Goal: Task Accomplishment & Management: Use online tool/utility

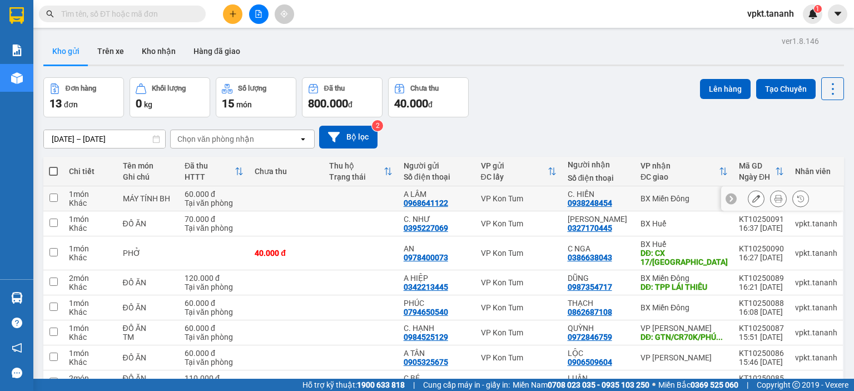
scroll to position [56, 0]
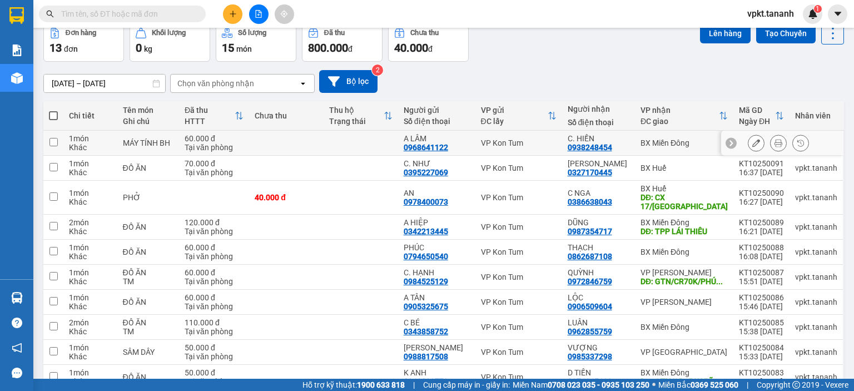
click at [50, 139] on input "checkbox" at bounding box center [54, 142] width 8 height 8
checkbox input "true"
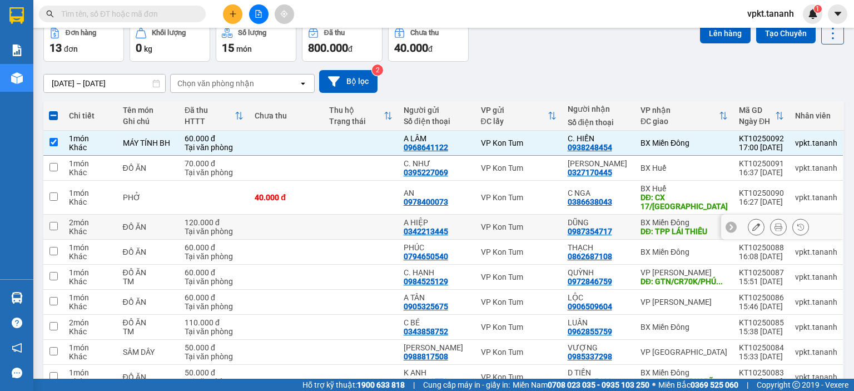
click at [55, 224] on input "checkbox" at bounding box center [54, 226] width 8 height 8
checkbox input "true"
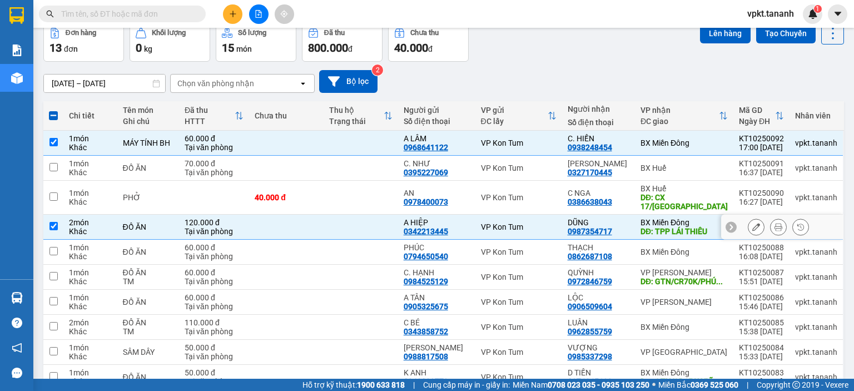
scroll to position [111, 0]
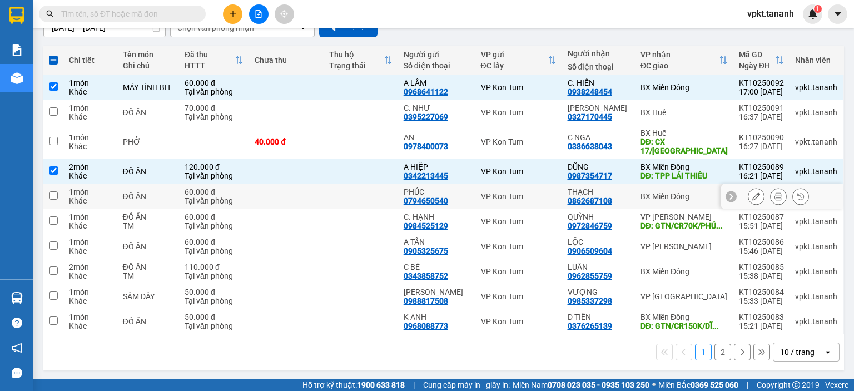
click at [52, 195] on input "checkbox" at bounding box center [54, 195] width 8 height 8
checkbox input "true"
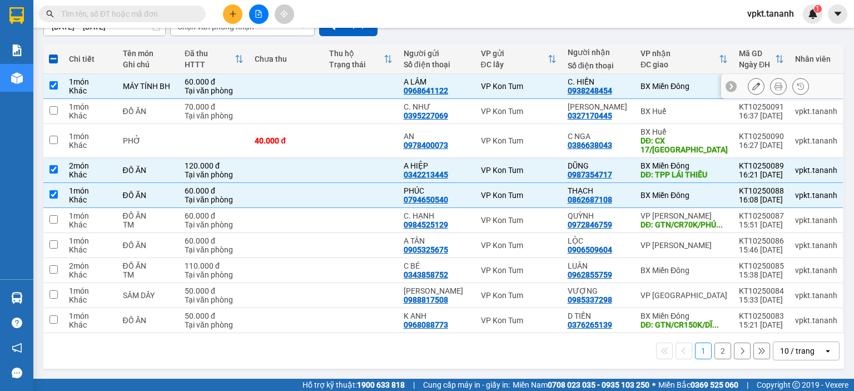
scroll to position [72, 0]
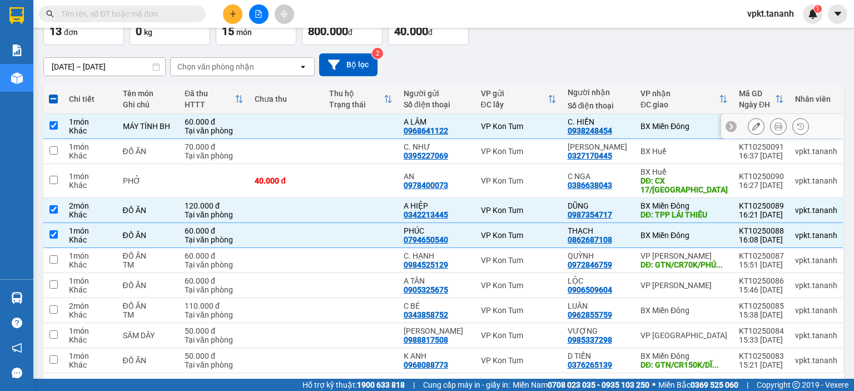
click at [52, 126] on input "checkbox" at bounding box center [54, 125] width 8 height 8
checkbox input "false"
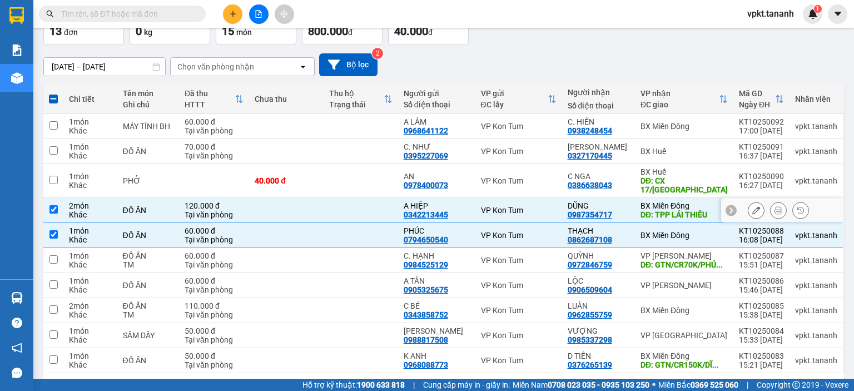
click at [53, 211] on input "checkbox" at bounding box center [54, 209] width 8 height 8
checkbox input "false"
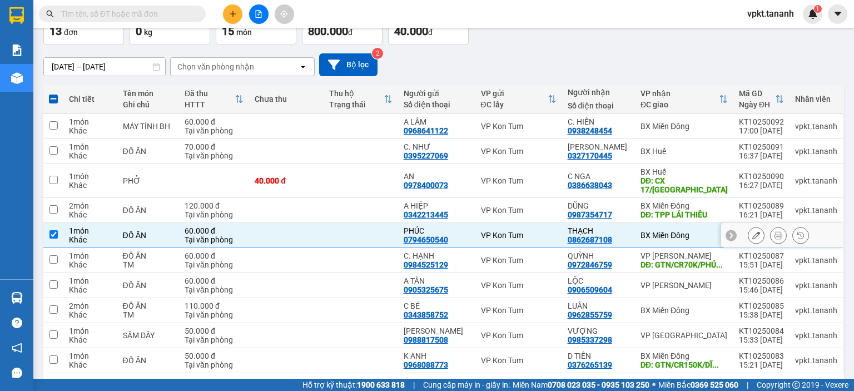
click at [54, 236] on input "checkbox" at bounding box center [54, 234] width 8 height 8
checkbox input "false"
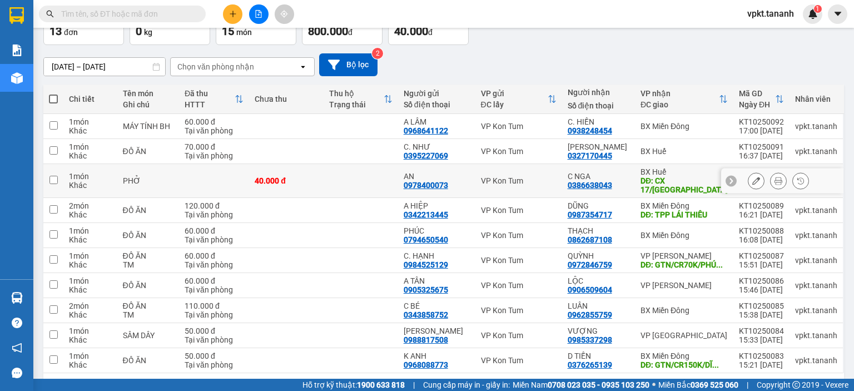
scroll to position [128, 0]
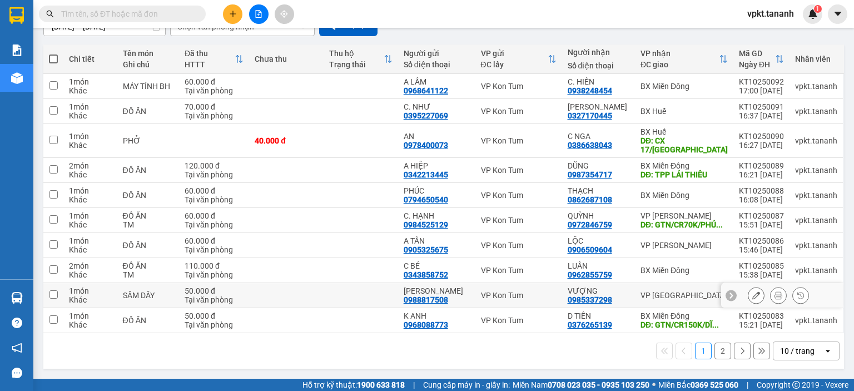
click at [53, 290] on input "checkbox" at bounding box center [54, 294] width 8 height 8
checkbox input "true"
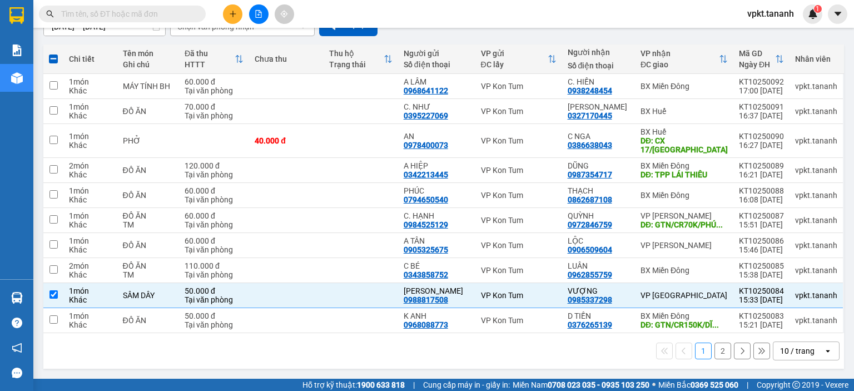
scroll to position [0, 0]
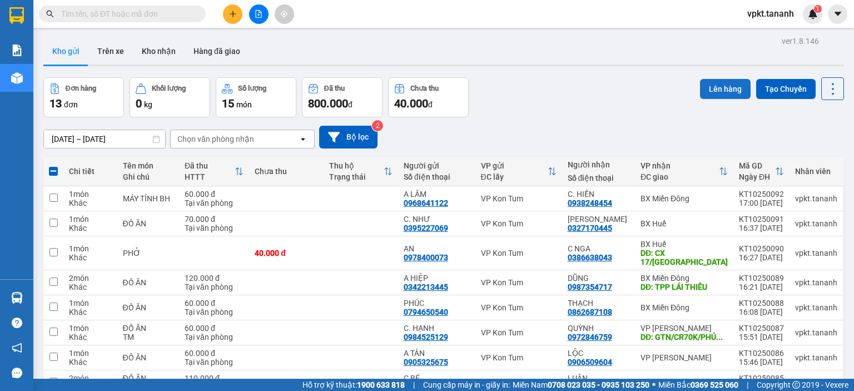
click at [705, 87] on button "Lên hàng" at bounding box center [725, 89] width 51 height 20
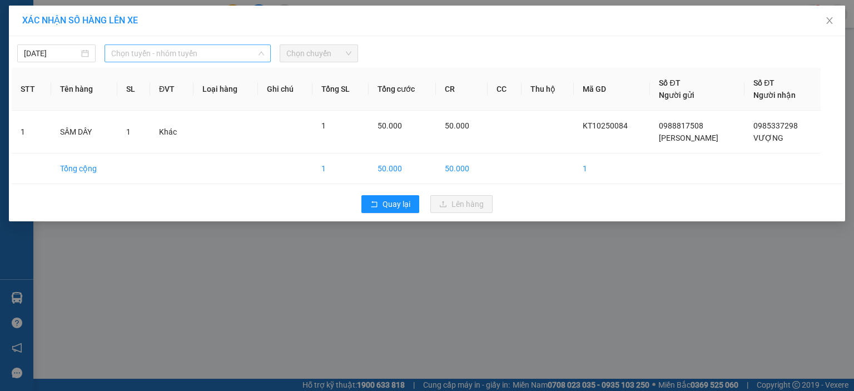
click at [259, 48] on span "Chọn tuyến - nhóm tuyến" at bounding box center [187, 53] width 153 height 17
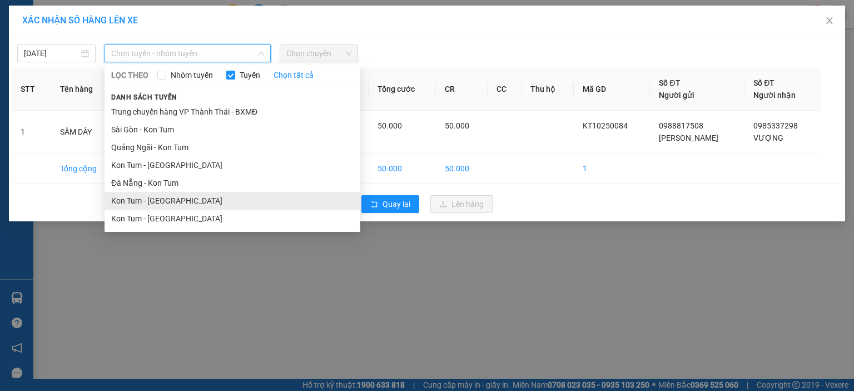
click at [165, 197] on li "Kon Tum - [GEOGRAPHIC_DATA]" at bounding box center [233, 201] width 256 height 18
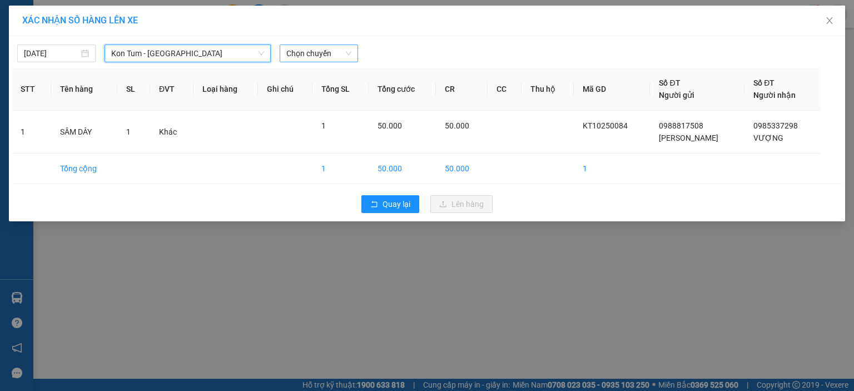
click at [344, 51] on span "Chọn chuyến" at bounding box center [318, 53] width 65 height 17
click at [304, 50] on span "Chọn chuyến" at bounding box center [318, 53] width 65 height 17
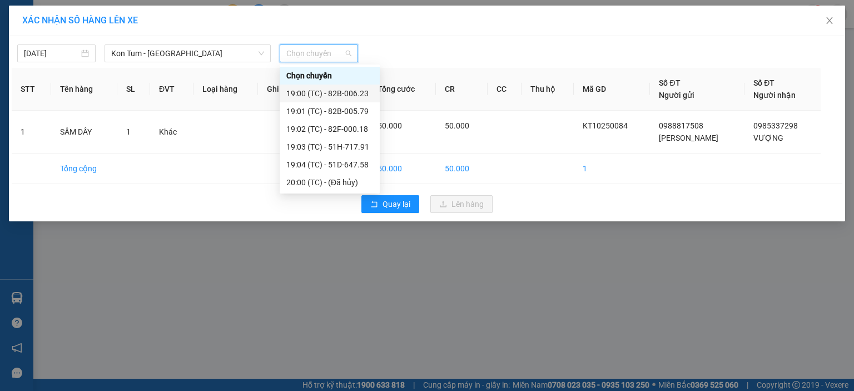
click at [337, 90] on div "19:00 (TC) - 82B-006.23" at bounding box center [329, 93] width 87 height 12
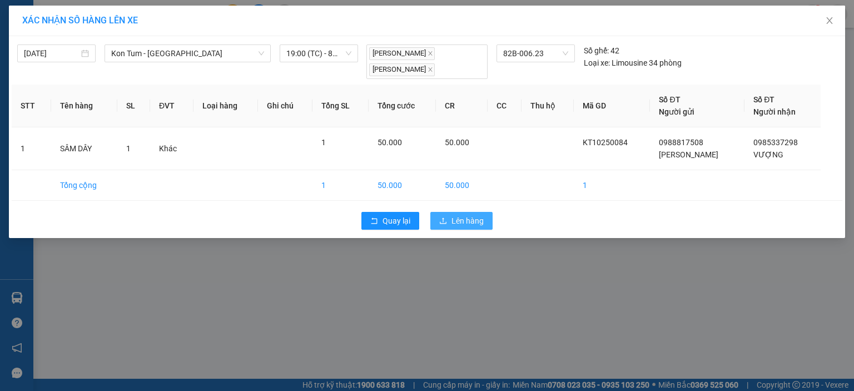
click at [477, 216] on span "Lên hàng" at bounding box center [468, 221] width 32 height 12
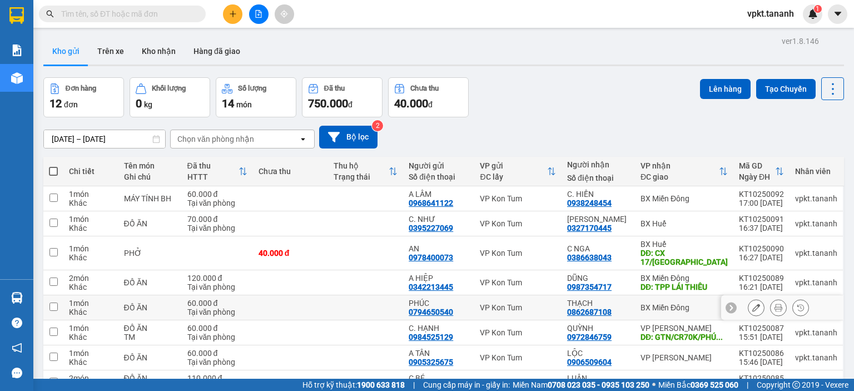
scroll to position [56, 0]
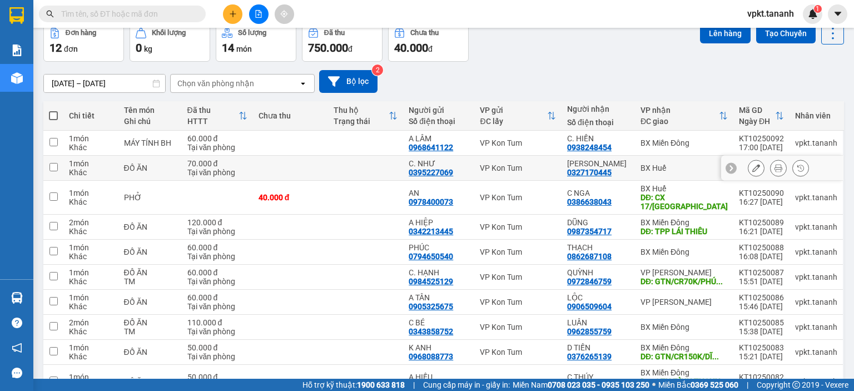
click at [53, 167] on input "checkbox" at bounding box center [54, 167] width 8 height 8
checkbox input "true"
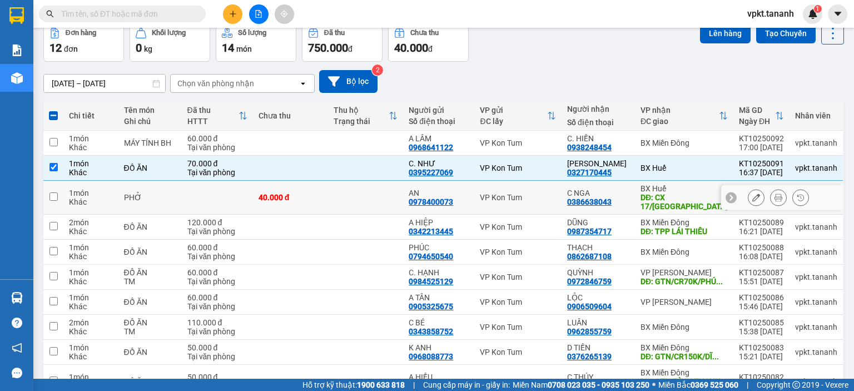
click at [58, 195] on td at bounding box center [53, 198] width 20 height 34
checkbox input "true"
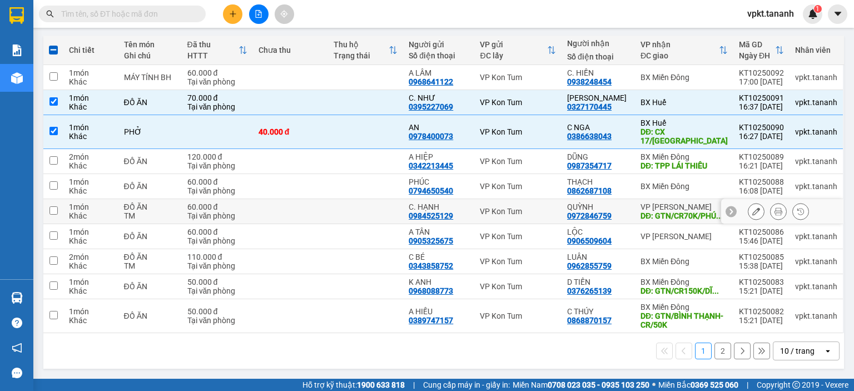
scroll to position [0, 0]
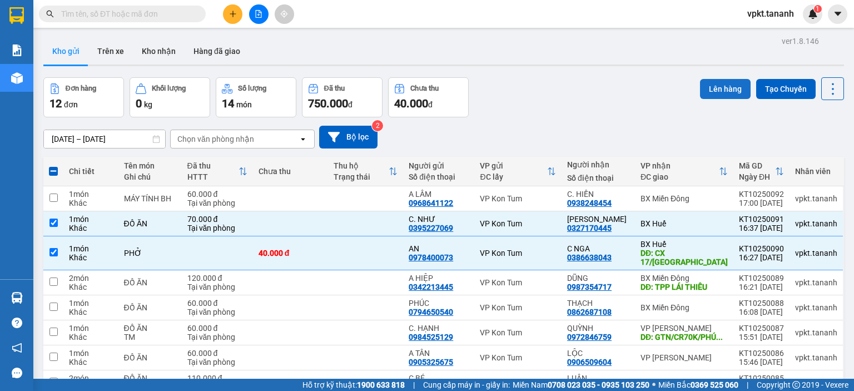
click at [720, 90] on button "Lên hàng" at bounding box center [725, 89] width 51 height 20
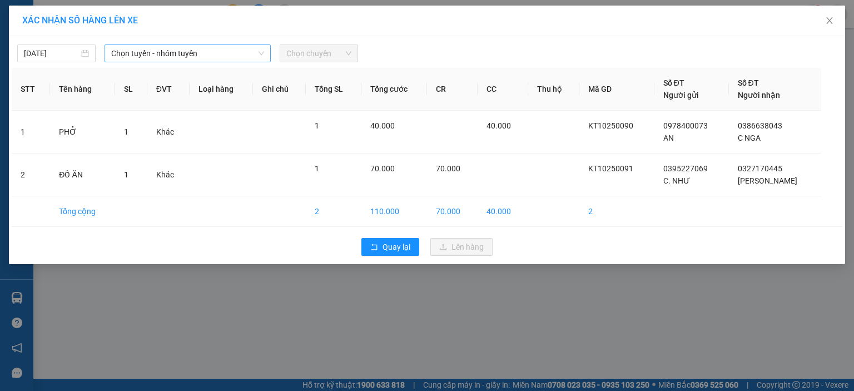
click at [258, 49] on span "Chọn tuyến - nhóm tuyến" at bounding box center [187, 53] width 153 height 17
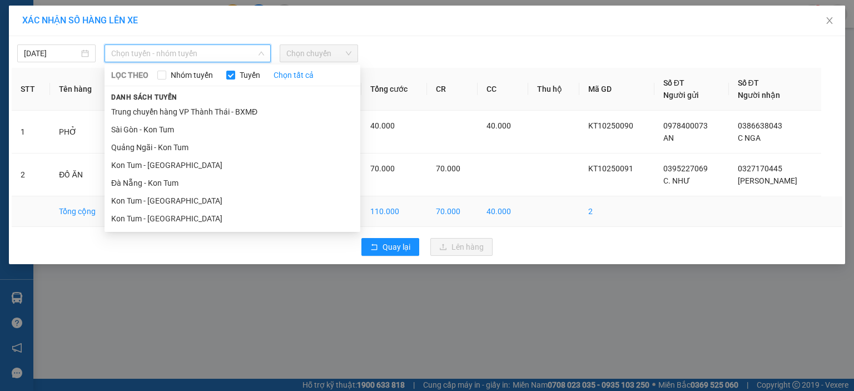
click at [165, 197] on li "Kon Tum - [GEOGRAPHIC_DATA]" at bounding box center [233, 201] width 256 height 18
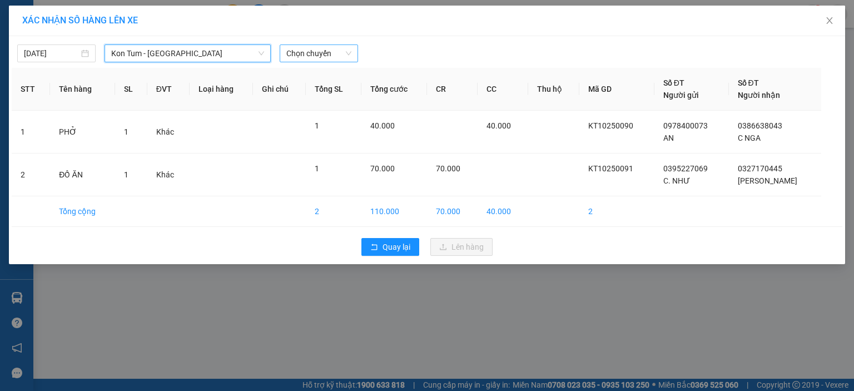
click at [321, 53] on span "Chọn chuyến" at bounding box center [318, 53] width 65 height 17
click at [307, 55] on span "Chọn chuyến" at bounding box center [318, 53] width 65 height 17
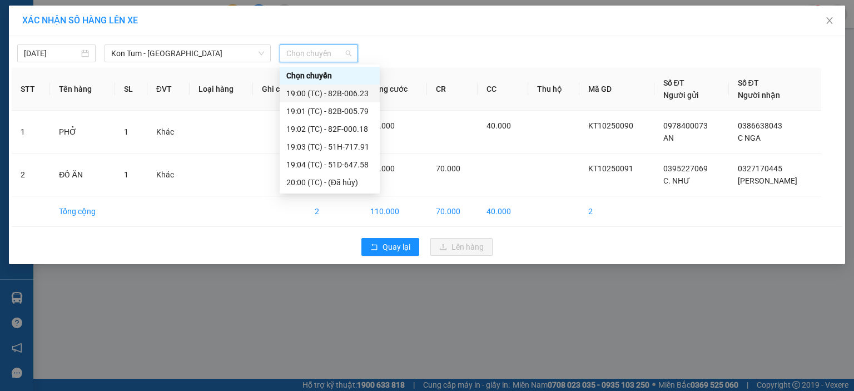
click at [323, 95] on div "19:00 (TC) - 82B-006.23" at bounding box center [329, 93] width 87 height 12
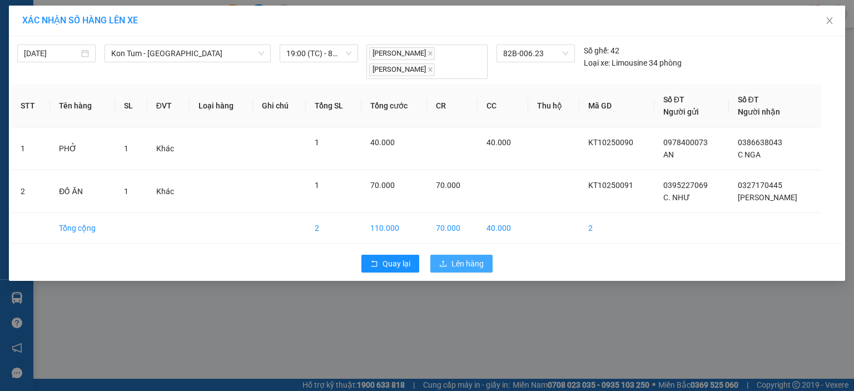
click at [460, 255] on button "Lên hàng" at bounding box center [461, 264] width 62 height 18
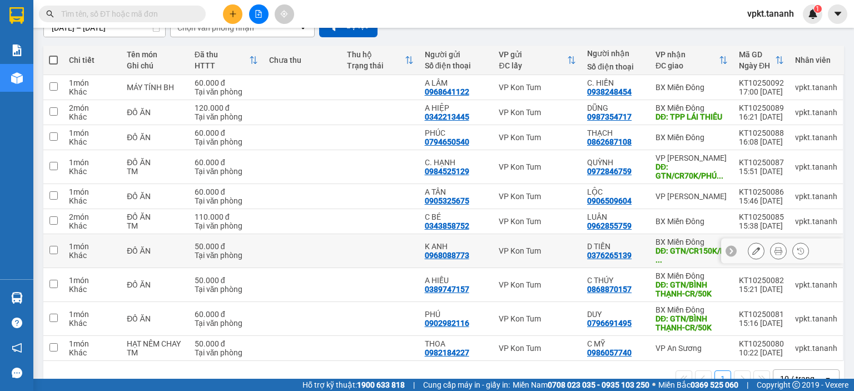
scroll to position [137, 0]
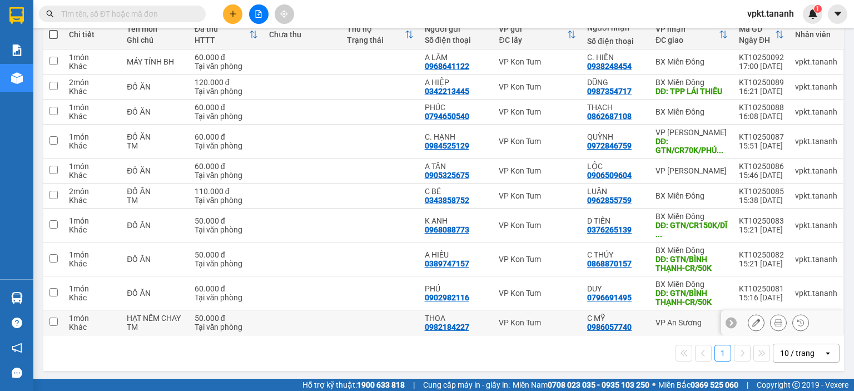
click at [53, 322] on input "checkbox" at bounding box center [54, 322] width 8 height 8
checkbox input "true"
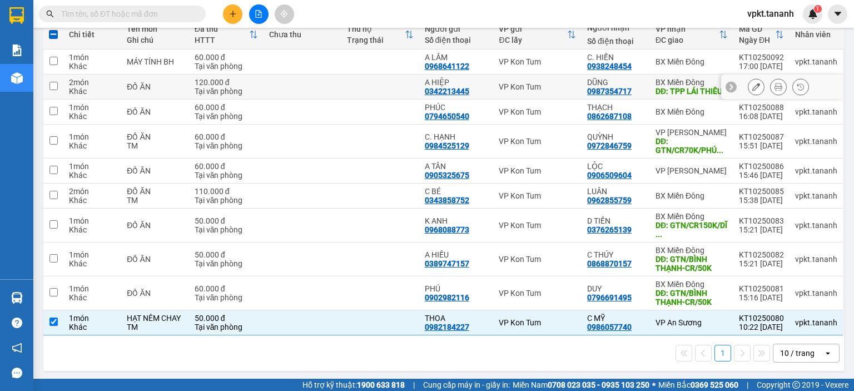
scroll to position [0, 0]
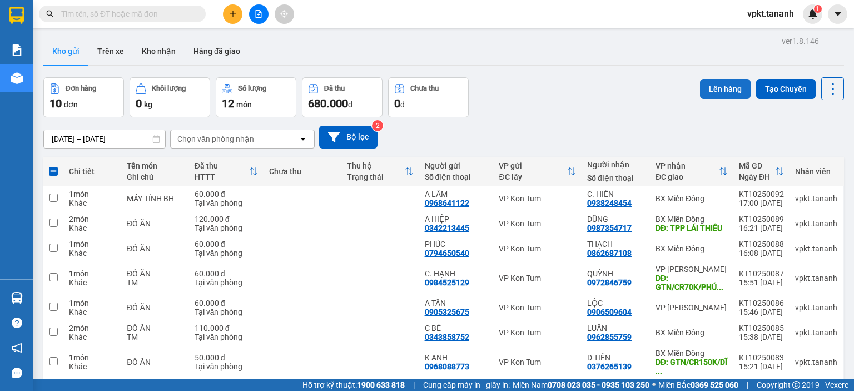
click at [714, 92] on button "Lên hàng" at bounding box center [725, 89] width 51 height 20
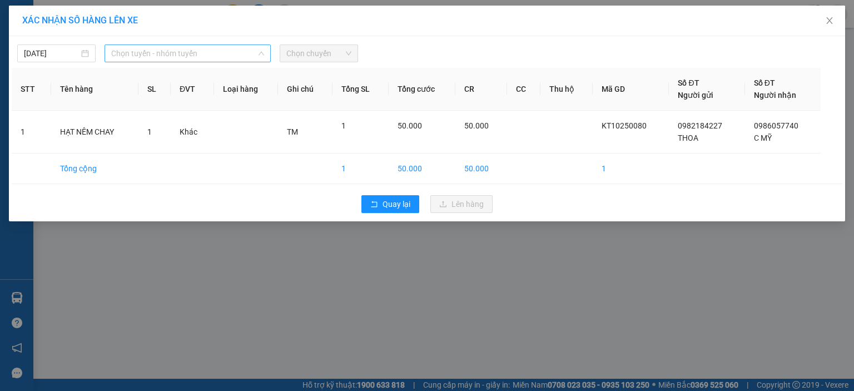
click at [240, 57] on span "Chọn tuyến - nhóm tuyến" at bounding box center [187, 53] width 153 height 17
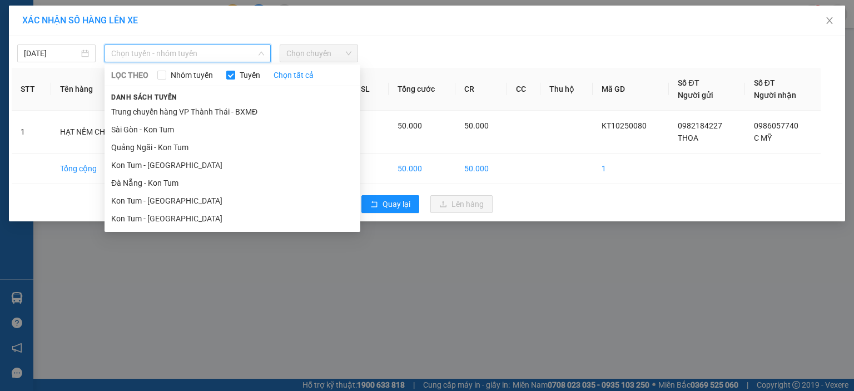
drag, startPoint x: 127, startPoint y: 215, endPoint x: 139, endPoint y: 215, distance: 11.7
click at [138, 215] on li "Kon Tum - [GEOGRAPHIC_DATA]" at bounding box center [233, 219] width 256 height 18
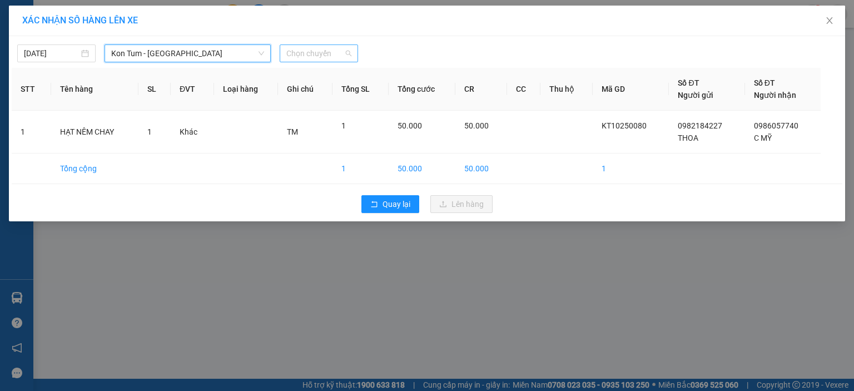
click at [335, 55] on span "Chọn chuyến" at bounding box center [318, 53] width 65 height 17
click at [320, 56] on span "Chọn chuyến" at bounding box center [318, 53] width 65 height 17
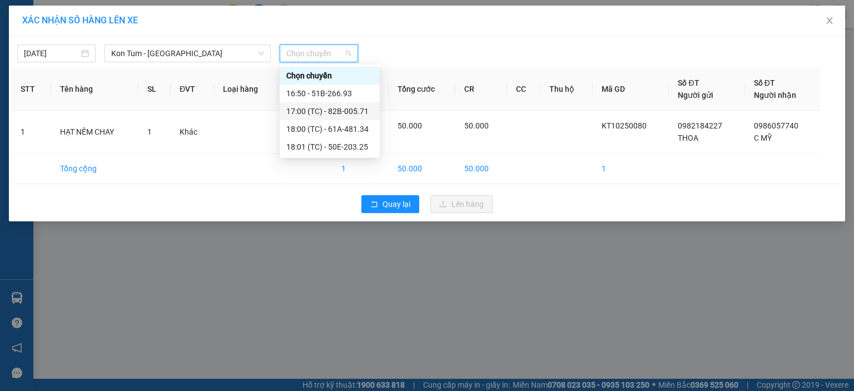
click at [325, 111] on div "17:00 (TC) - 82B-005.71" at bounding box center [329, 111] width 87 height 12
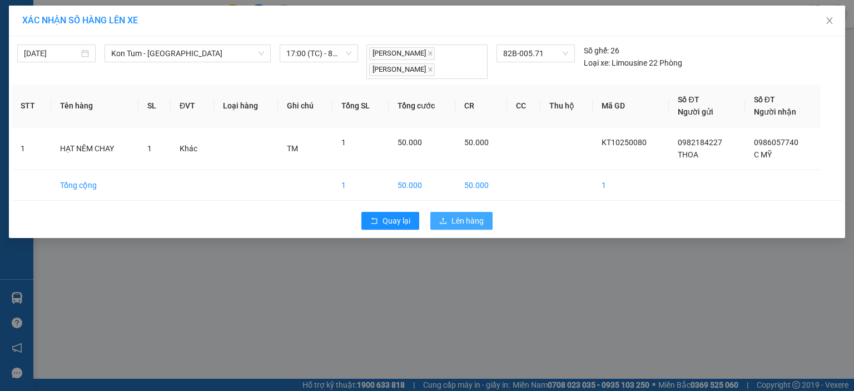
click at [459, 215] on span "Lên hàng" at bounding box center [468, 221] width 32 height 12
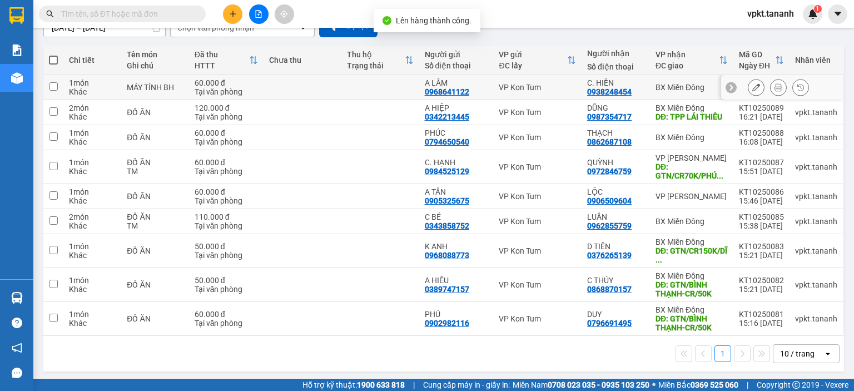
scroll to position [112, 0]
click at [57, 87] on input "checkbox" at bounding box center [54, 86] width 8 height 8
checkbox input "true"
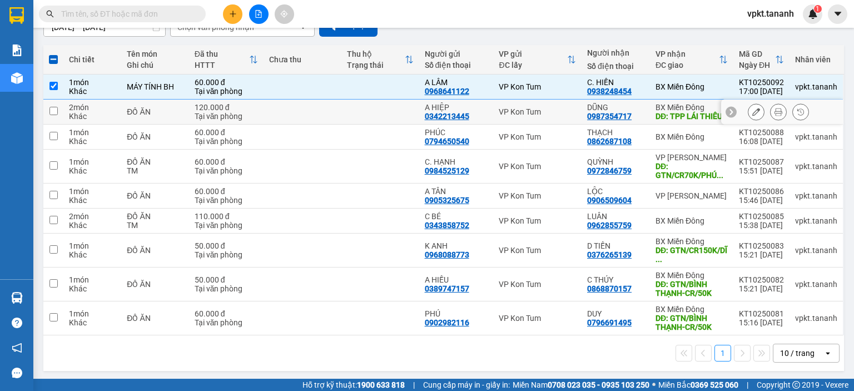
click at [56, 108] on input "checkbox" at bounding box center [54, 111] width 8 height 8
checkbox input "true"
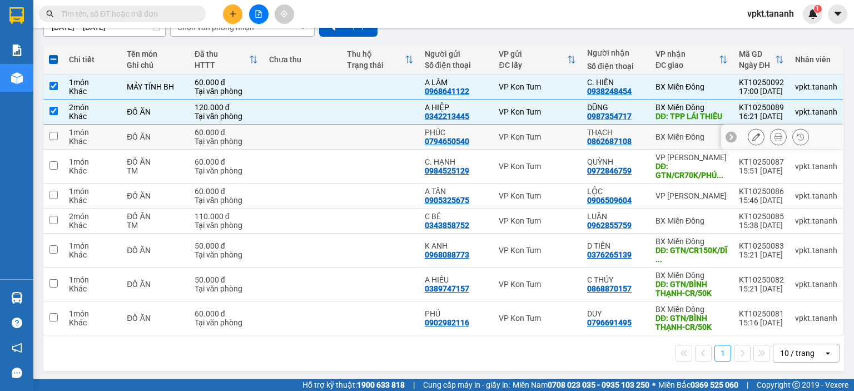
click at [57, 140] on td at bounding box center [53, 137] width 20 height 25
checkbox input "true"
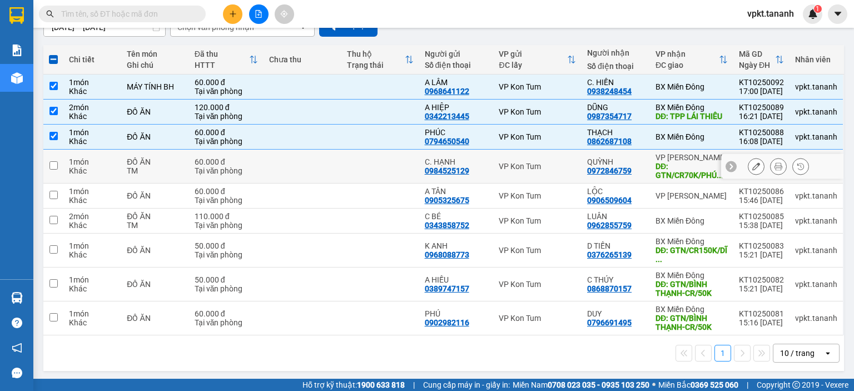
drag, startPoint x: 56, startPoint y: 166, endPoint x: 55, endPoint y: 157, distance: 8.9
click at [56, 165] on input "checkbox" at bounding box center [54, 165] width 8 height 8
checkbox input "true"
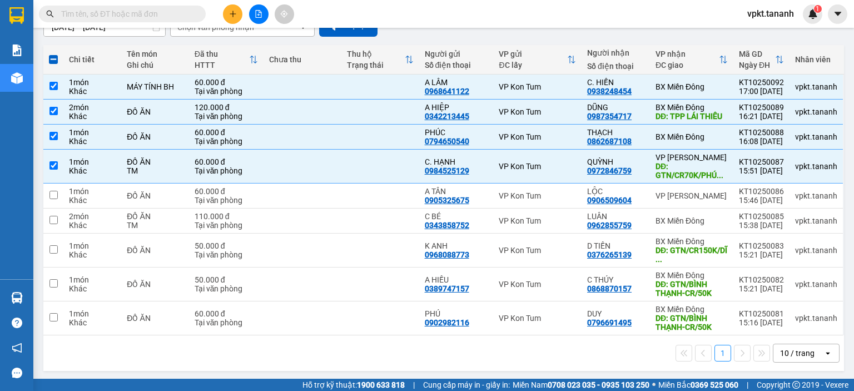
scroll to position [0, 0]
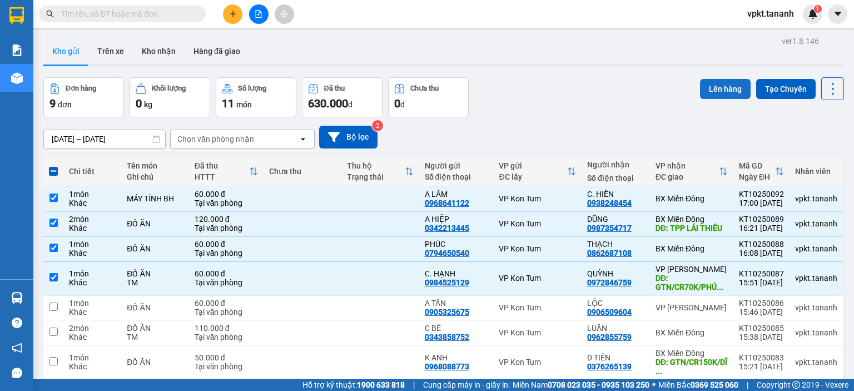
click at [715, 95] on button "Lên hàng" at bounding box center [725, 89] width 51 height 20
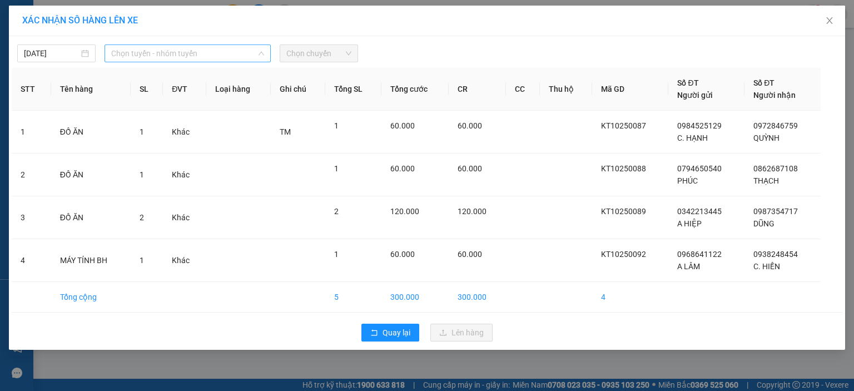
click at [195, 46] on span "Chọn tuyến - nhóm tuyến" at bounding box center [187, 53] width 153 height 17
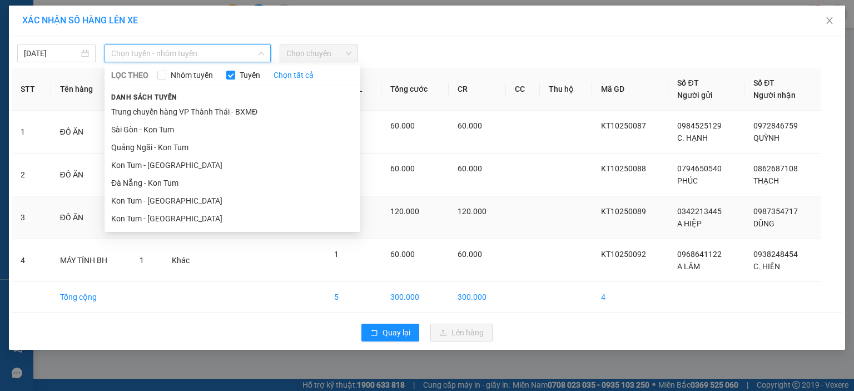
click at [160, 214] on li "Kon Tum - [GEOGRAPHIC_DATA]" at bounding box center [233, 219] width 256 height 18
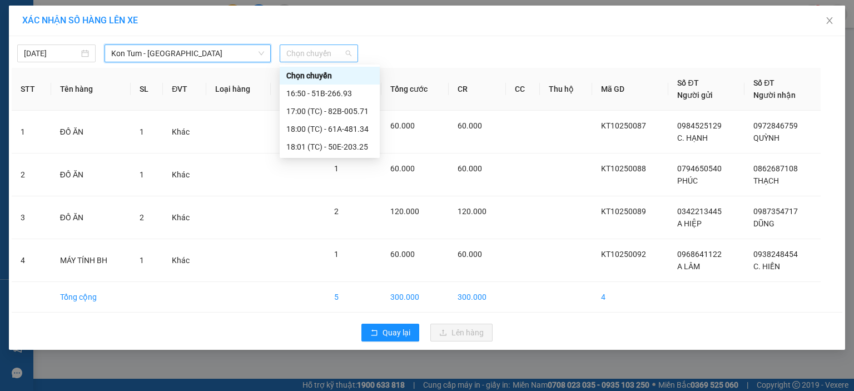
click at [330, 55] on span "Chọn chuyến" at bounding box center [318, 53] width 65 height 17
click at [339, 132] on div "18:00 (TC) - 61A-481.34" at bounding box center [329, 129] width 87 height 12
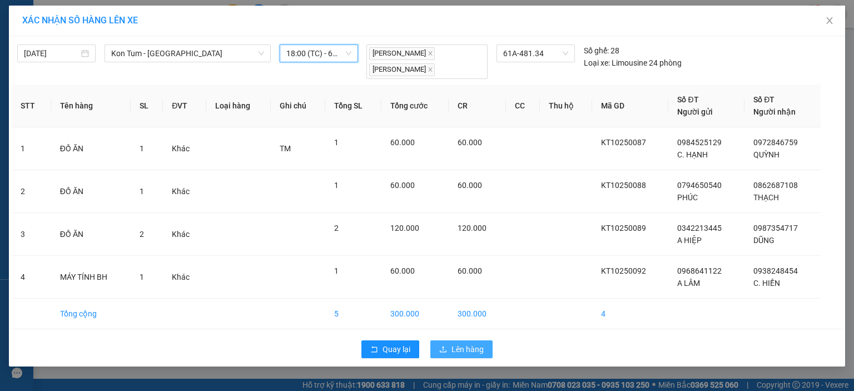
click at [446, 348] on icon "upload" at bounding box center [443, 349] width 8 height 8
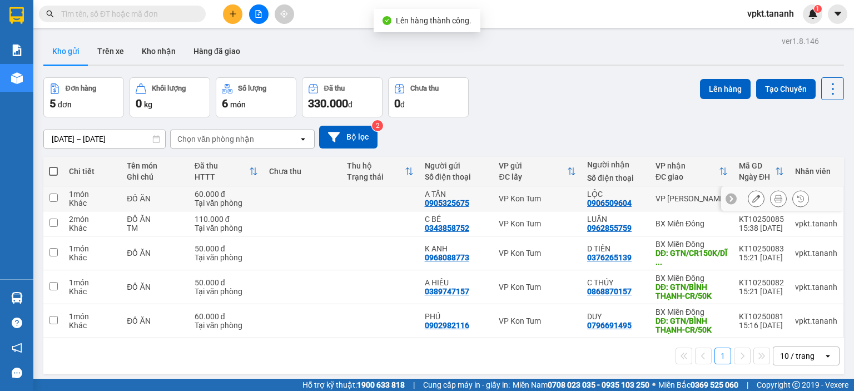
scroll to position [51, 0]
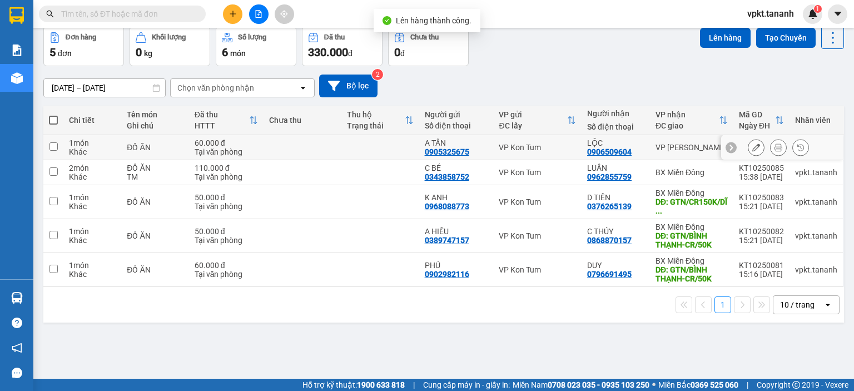
click at [56, 151] on td at bounding box center [53, 147] width 20 height 25
checkbox input "true"
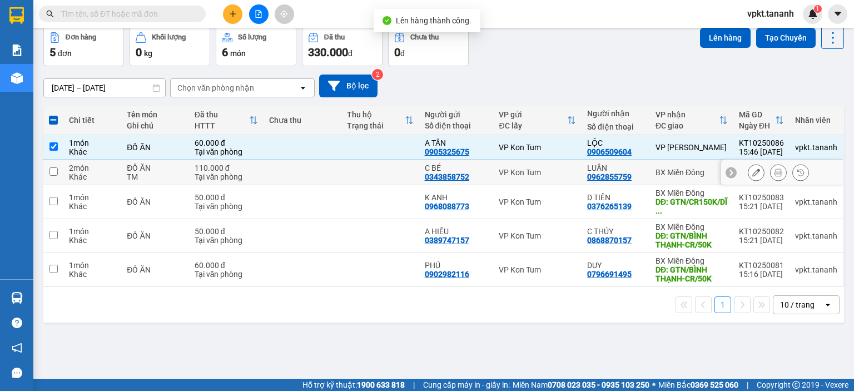
click at [56, 174] on input "checkbox" at bounding box center [54, 171] width 8 height 8
checkbox input "true"
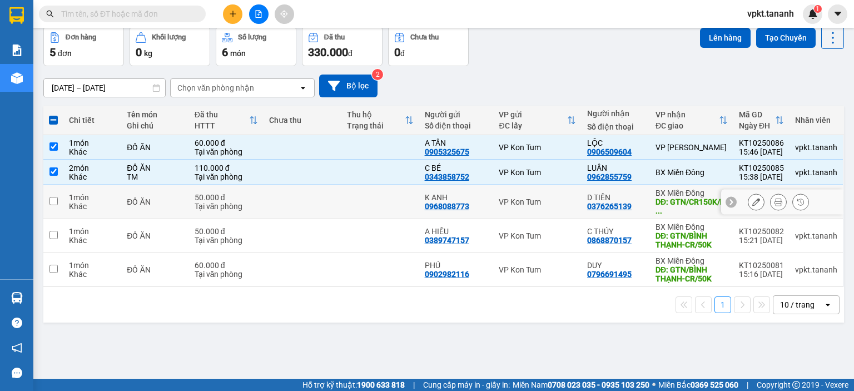
drag, startPoint x: 56, startPoint y: 197, endPoint x: 55, endPoint y: 205, distance: 7.8
click at [56, 200] on input "checkbox" at bounding box center [54, 201] width 8 height 8
checkbox input "true"
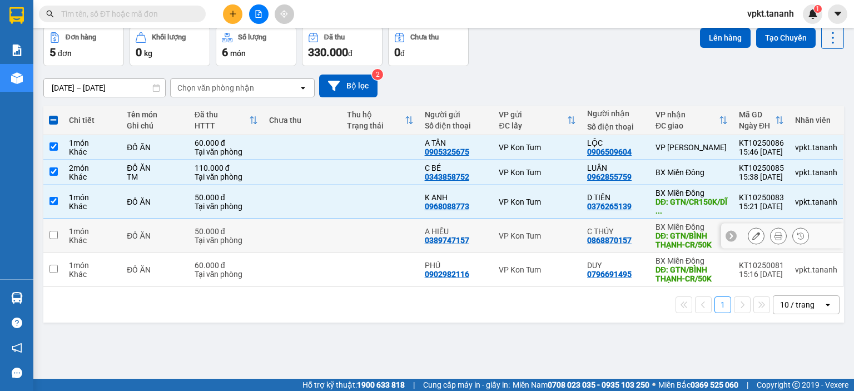
click at [59, 236] on td at bounding box center [53, 236] width 20 height 34
checkbox input "true"
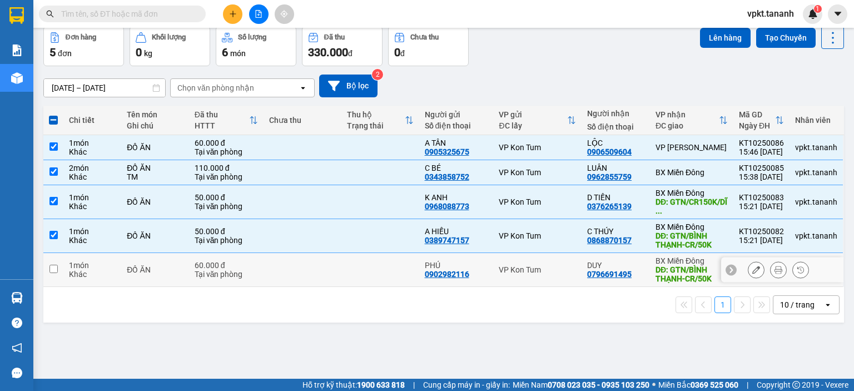
drag, startPoint x: 58, startPoint y: 265, endPoint x: 56, endPoint y: 251, distance: 14.1
click at [57, 262] on td at bounding box center [53, 270] width 20 height 34
checkbox input "true"
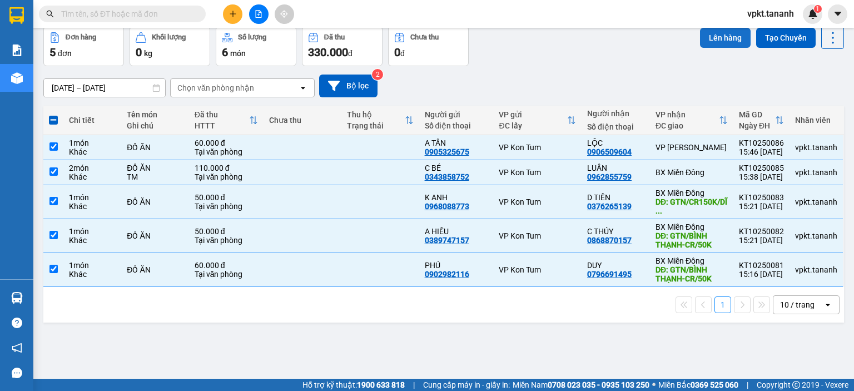
click at [707, 40] on button "Lên hàng" at bounding box center [725, 38] width 51 height 20
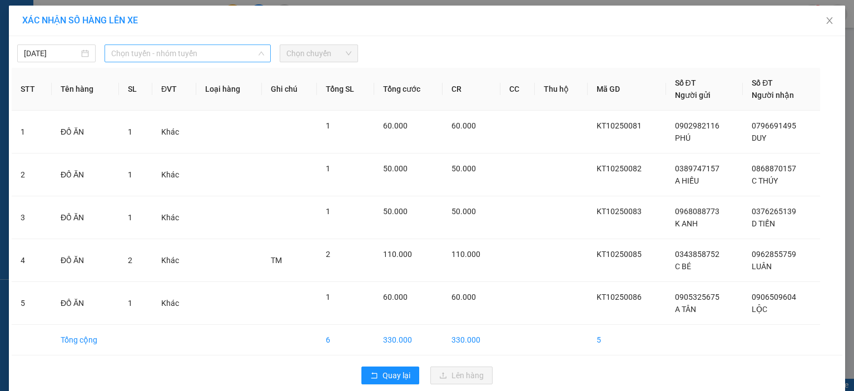
click at [207, 51] on span "Chọn tuyến - nhóm tuyến" at bounding box center [187, 53] width 153 height 17
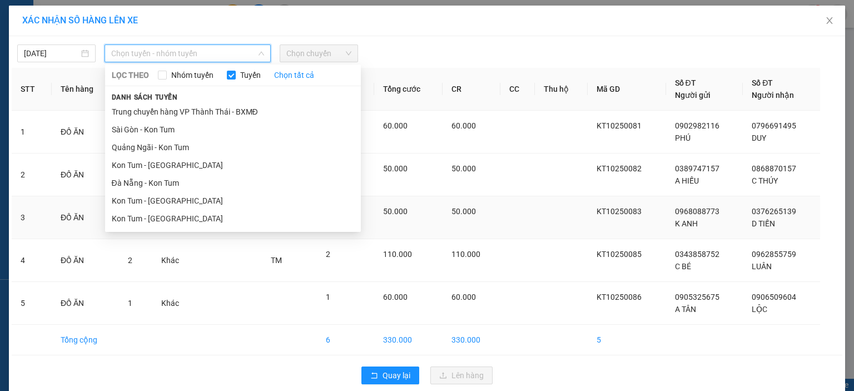
click at [144, 215] on li "Kon Tum - [GEOGRAPHIC_DATA]" at bounding box center [233, 219] width 256 height 18
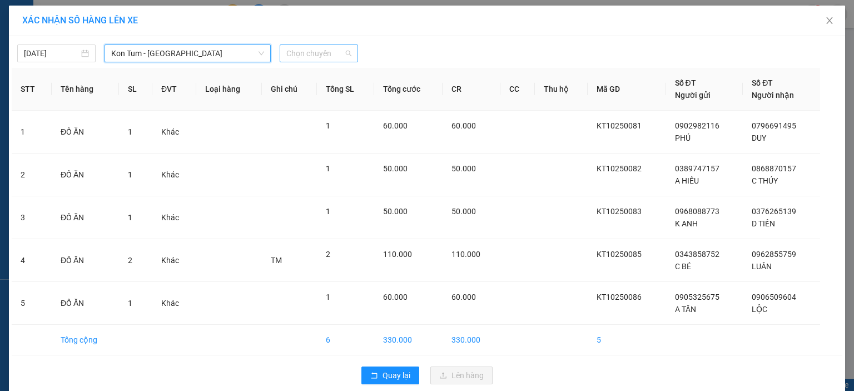
click at [321, 55] on span "Chọn chuyến" at bounding box center [318, 53] width 65 height 17
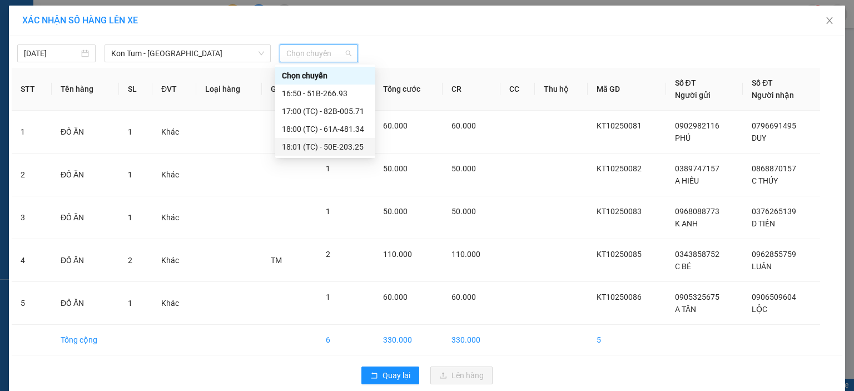
click at [332, 145] on div "18:01 (TC) - 50E-203.25" at bounding box center [325, 147] width 87 height 12
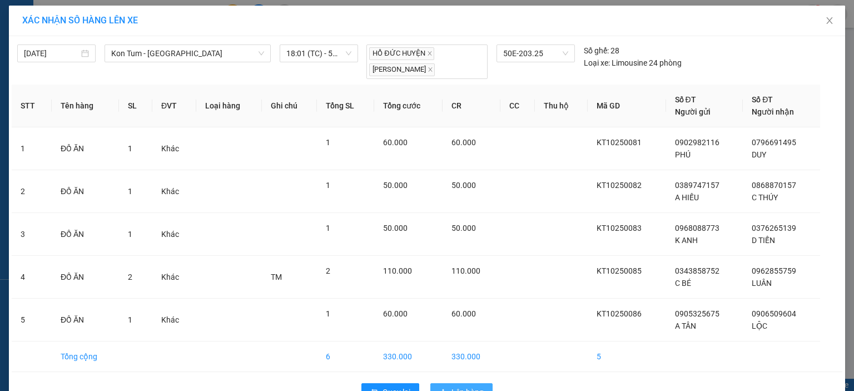
click at [452, 387] on span "Lên hàng" at bounding box center [468, 392] width 32 height 12
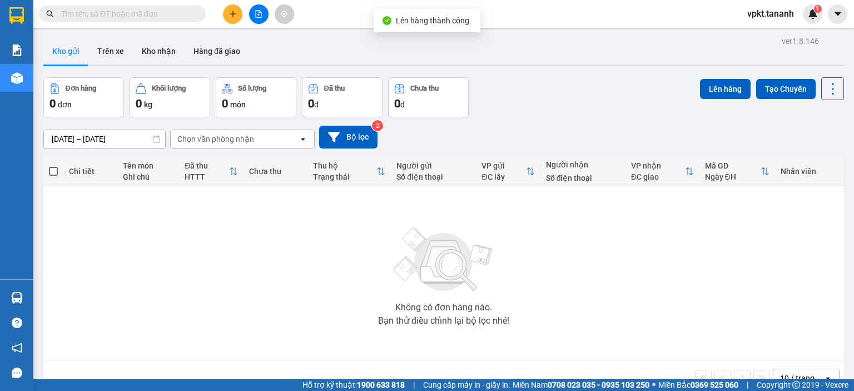
scroll to position [51, 0]
